Goal: Task Accomplishment & Management: Use online tool/utility

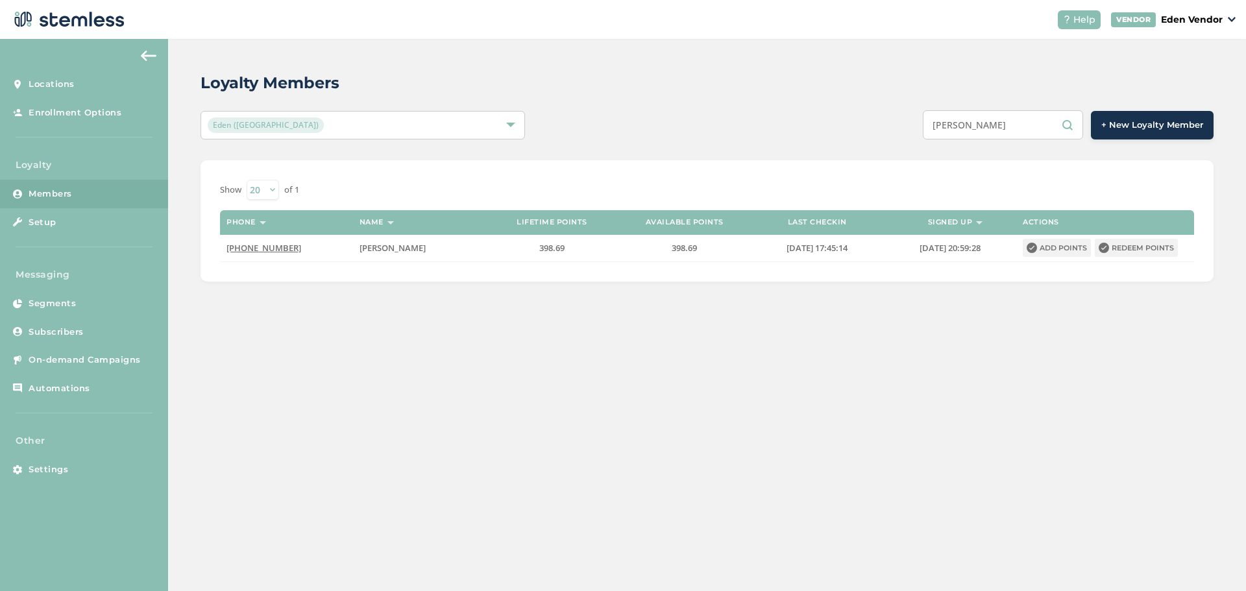
drag, startPoint x: 975, startPoint y: 144, endPoint x: 981, endPoint y: 140, distance: 7.4
click at [981, 140] on div "Loyalty Members Eden (Okmulgee) [PERSON_NAME] + New Loyalty Member Show [PHONE_…" at bounding box center [707, 176] width 1078 height 275
drag, startPoint x: 995, startPoint y: 129, endPoint x: 897, endPoint y: 143, distance: 99.6
click at [897, 143] on div "Loyalty Members Eden (Okmulgee) [PERSON_NAME] + New Loyalty Member Show [PHONE_…" at bounding box center [707, 176] width 1078 height 275
paste input "[PERSON_NAME] [PERSON_NAME]"
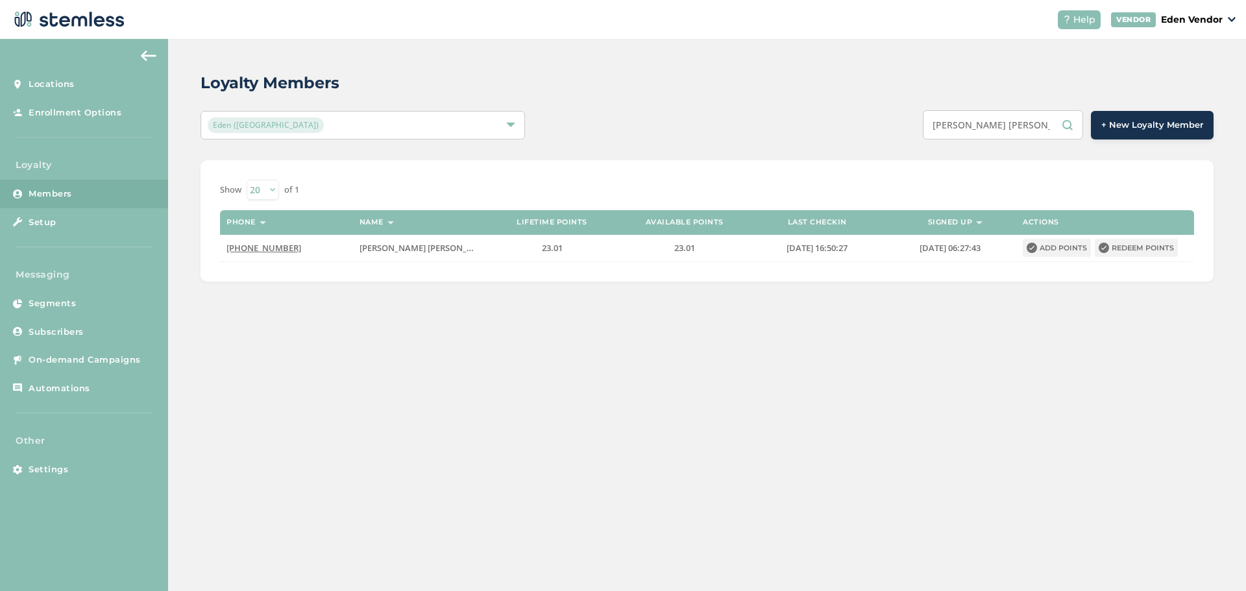
type input "[PERSON_NAME] [PERSON_NAME]"
drag, startPoint x: 983, startPoint y: 129, endPoint x: 953, endPoint y: 129, distance: 29.8
click at [953, 129] on input "[PERSON_NAME] [PERSON_NAME]" at bounding box center [1003, 124] width 160 height 29
click at [925, 123] on div "[PERSON_NAME] [PERSON_NAME] + New Loyalty Member" at bounding box center [918, 124] width 590 height 29
drag, startPoint x: 1050, startPoint y: 123, endPoint x: 934, endPoint y: 138, distance: 117.8
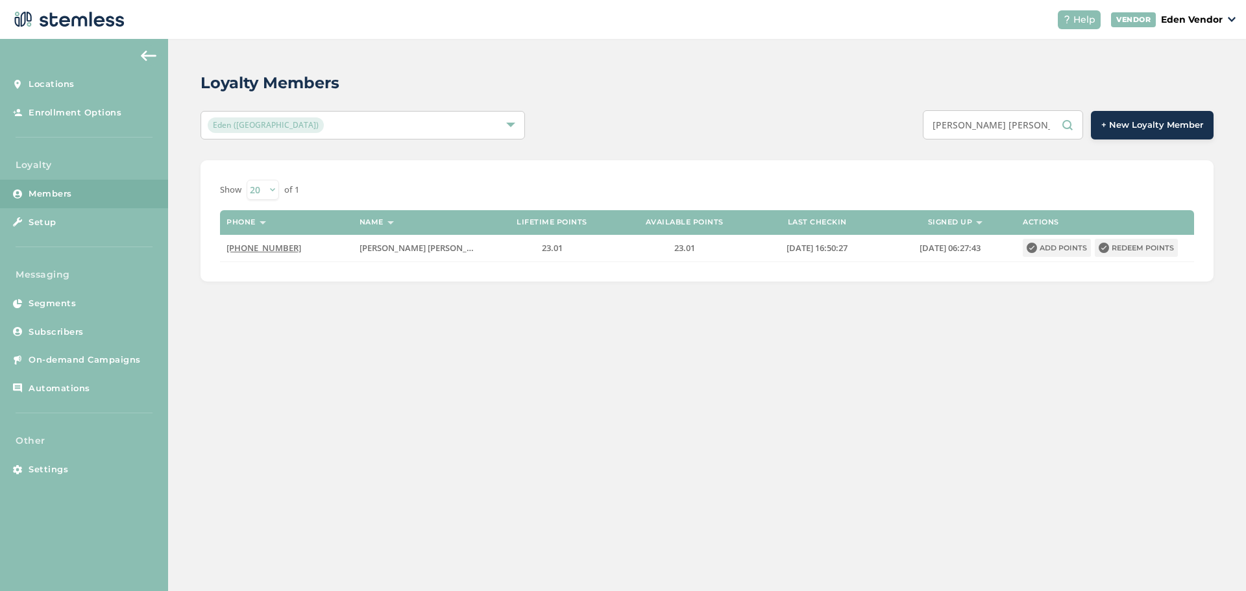
click at [934, 138] on input "[PERSON_NAME] [PERSON_NAME]" at bounding box center [1003, 124] width 160 height 29
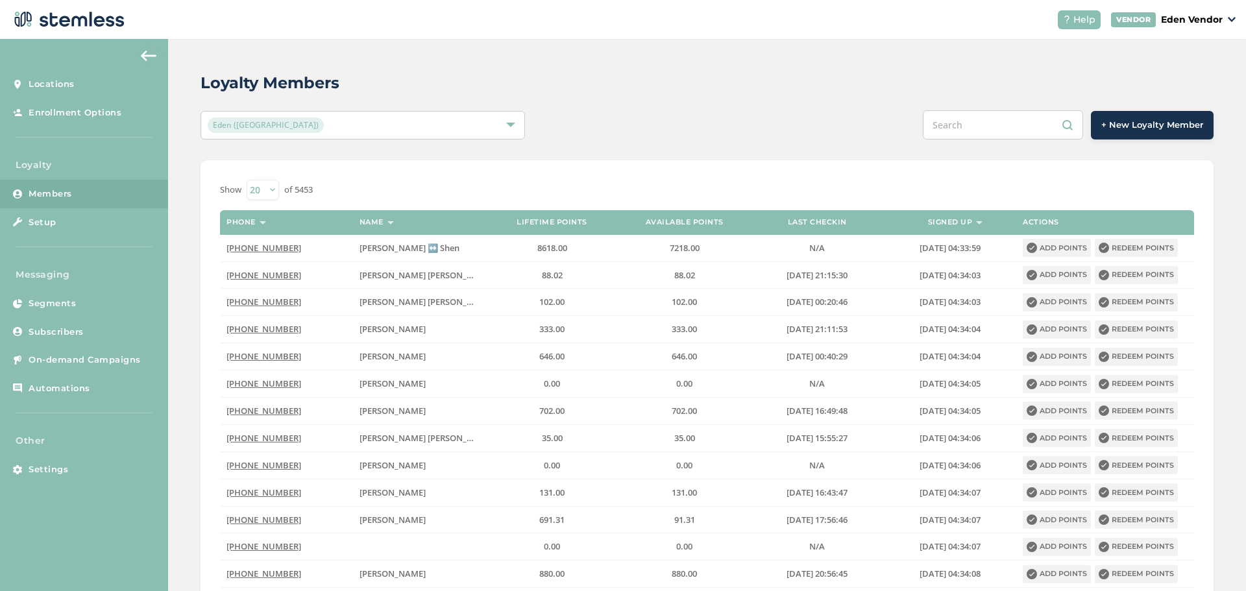
paste input "[PERSON_NAME]"
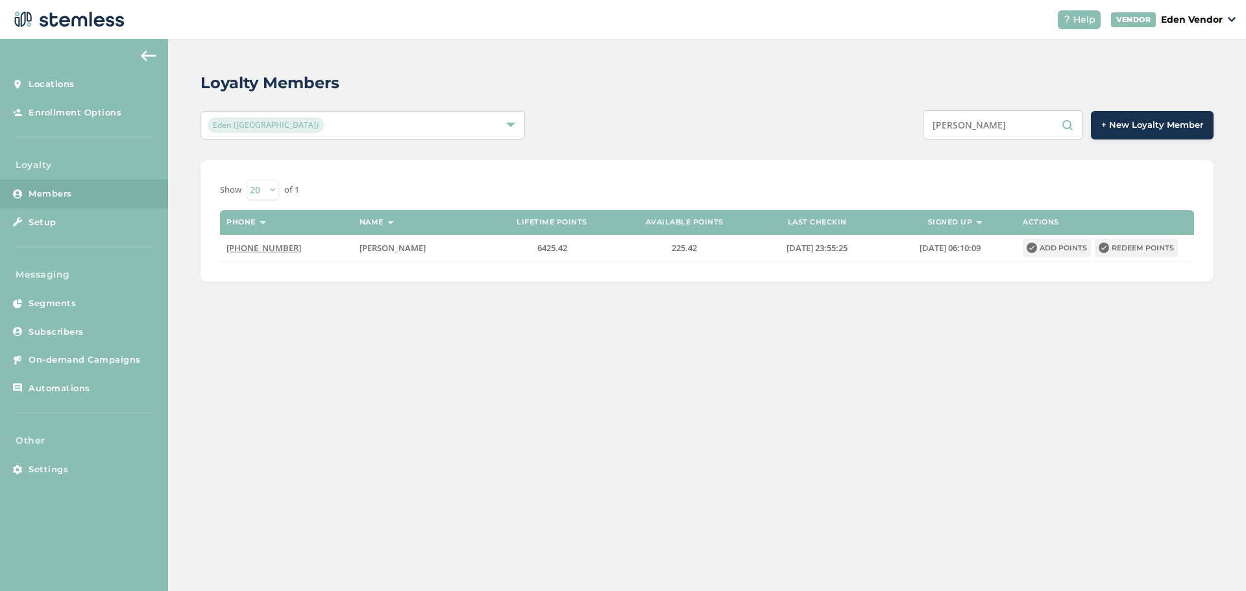
type input "[PERSON_NAME]"
click at [1148, 248] on button "Redeem points" at bounding box center [1136, 248] width 83 height 18
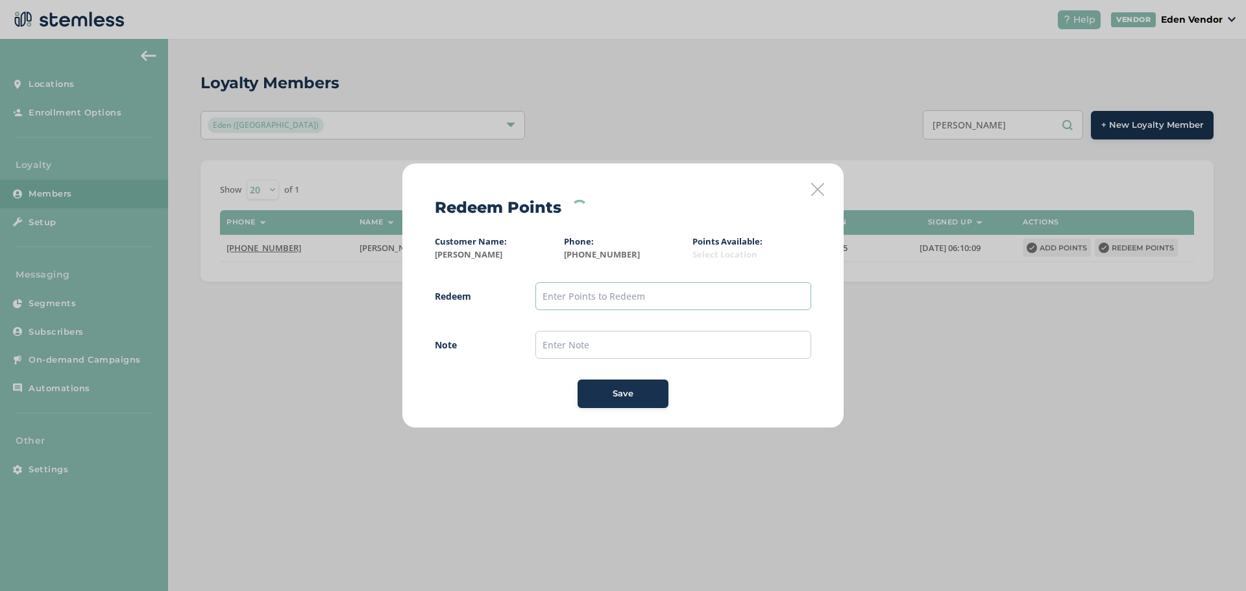
click at [603, 293] on input "text" at bounding box center [673, 296] width 276 height 28
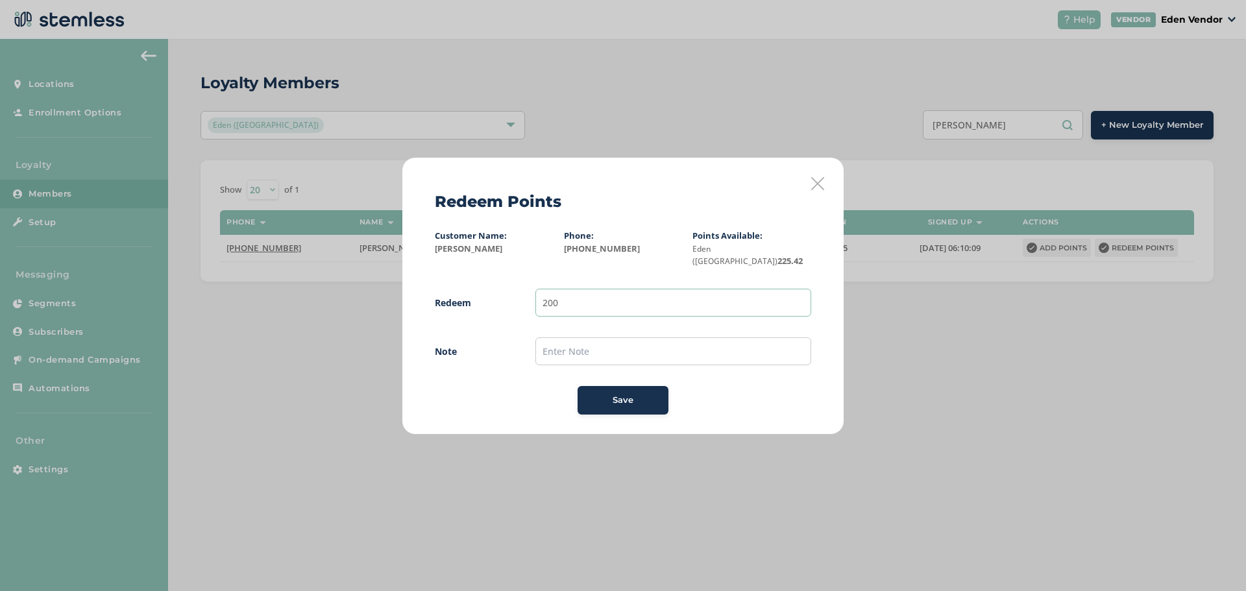
type input "200"
click at [733, 339] on input "text" at bounding box center [673, 351] width 276 height 28
type input "[DATE]"
click at [652, 394] on div "Save" at bounding box center [623, 400] width 70 height 13
